Goal: Task Accomplishment & Management: Use online tool/utility

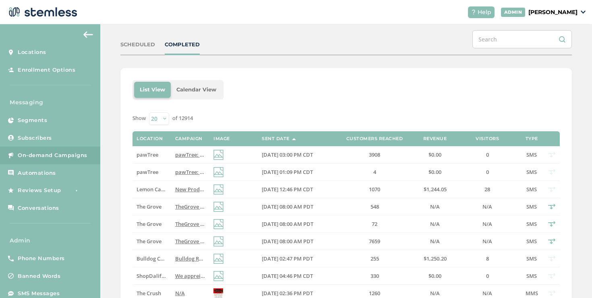
scroll to position [114, 0]
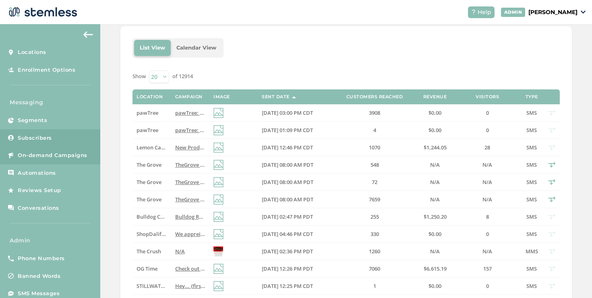
click at [70, 145] on link "Subscribers" at bounding box center [50, 138] width 100 height 18
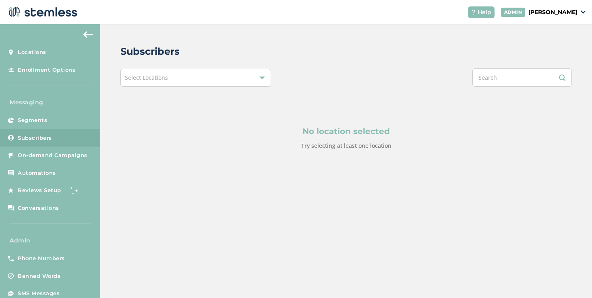
click at [157, 85] on div "Select Locations" at bounding box center [195, 78] width 151 height 18
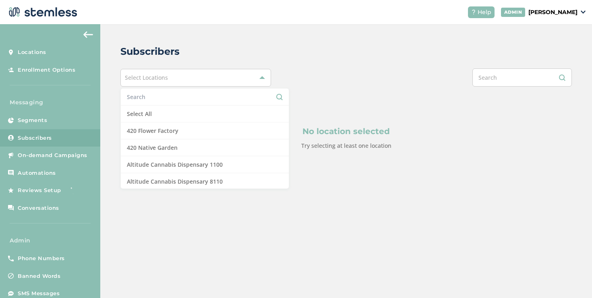
click at [155, 93] on input "text" at bounding box center [205, 97] width 156 height 8
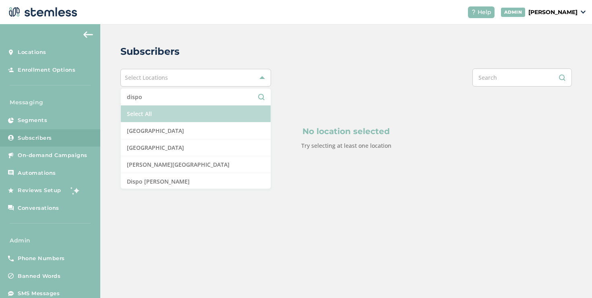
type input "dispo"
click at [168, 106] on li "Select All" at bounding box center [196, 113] width 150 height 17
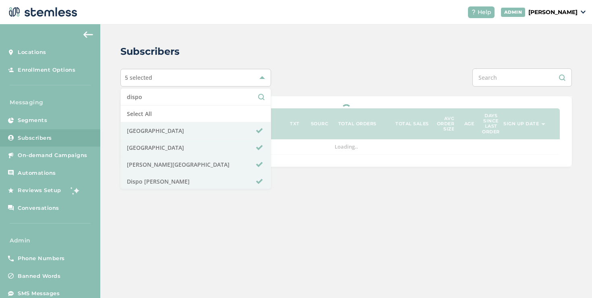
click at [393, 69] on div at bounding box center [439, 77] width 263 height 18
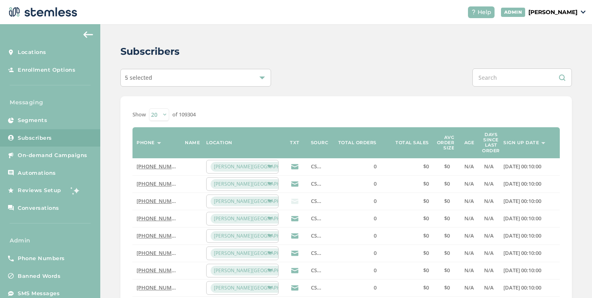
click at [260, 81] on div "5 selected" at bounding box center [195, 78] width 151 height 18
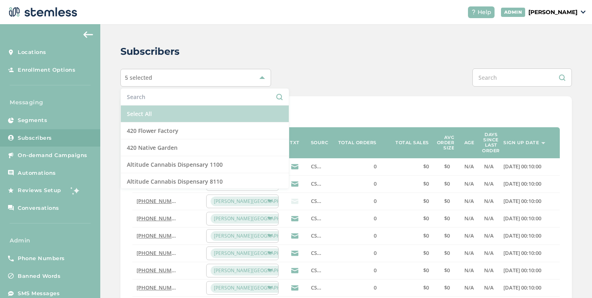
click at [223, 109] on li "Select All" at bounding box center [205, 113] width 168 height 17
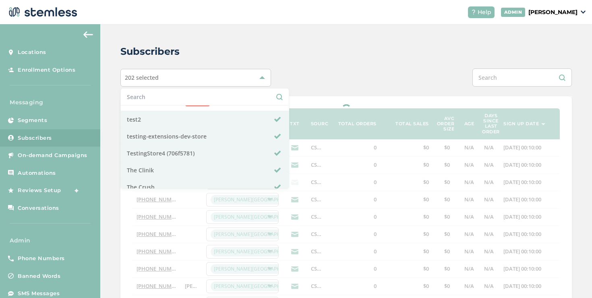
scroll to position [2956, 0]
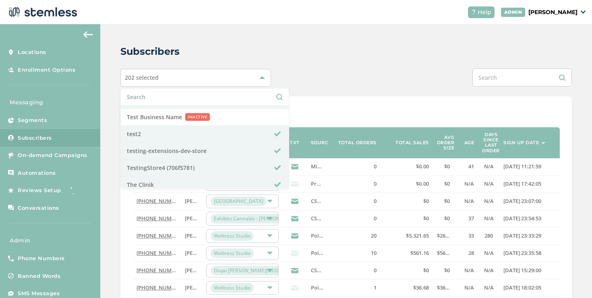
click at [337, 83] on div at bounding box center [439, 77] width 263 height 18
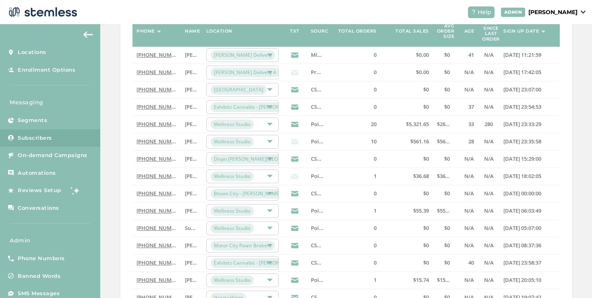
scroll to position [0, 0]
